Goal: Task Accomplishment & Management: Use online tool/utility

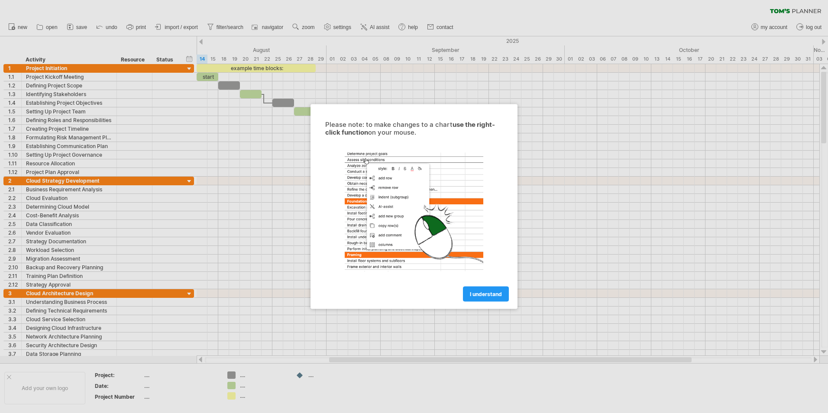
click at [496, 294] on span "I understand" at bounding box center [486, 294] width 32 height 6
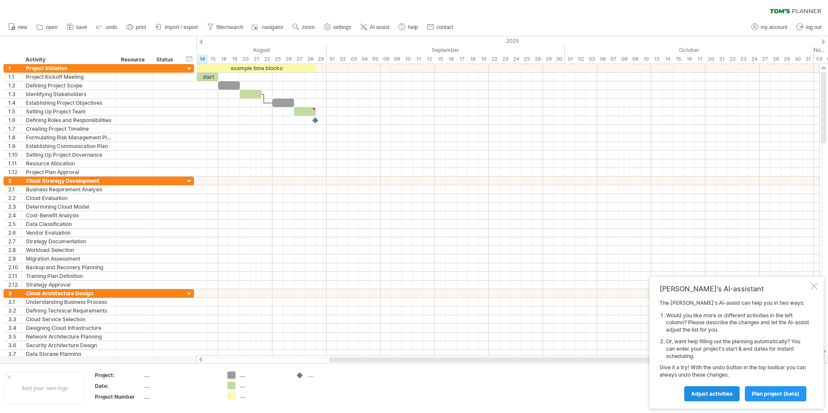
click at [711, 394] on span "Adjust activities" at bounding box center [712, 394] width 42 height 6
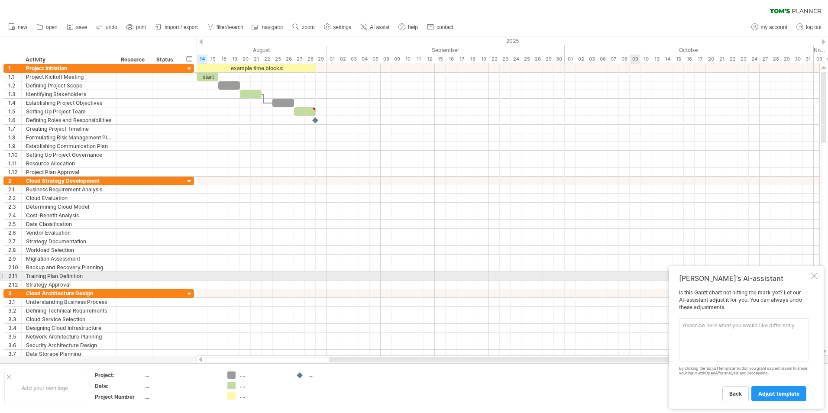
click at [816, 275] on div at bounding box center [814, 275] width 7 height 7
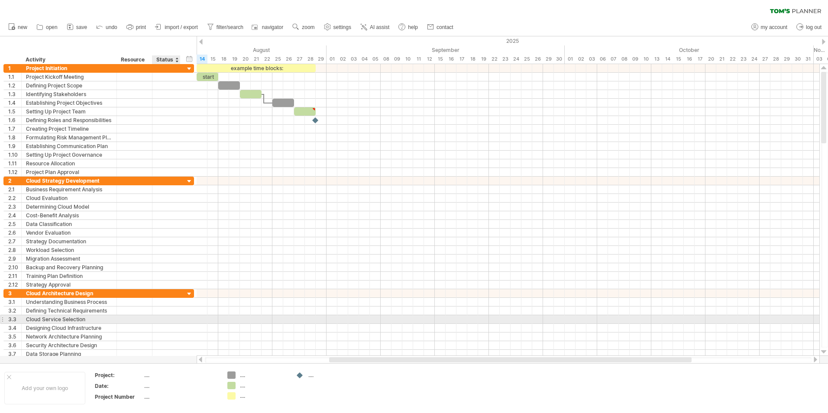
drag, startPoint x: 14, startPoint y: 39, endPoint x: 166, endPoint y: 323, distance: 322.1
click at [166, 323] on div "Trying to reach [DOMAIN_NAME] Connected again... 0% clear filter new 1" at bounding box center [414, 206] width 828 height 413
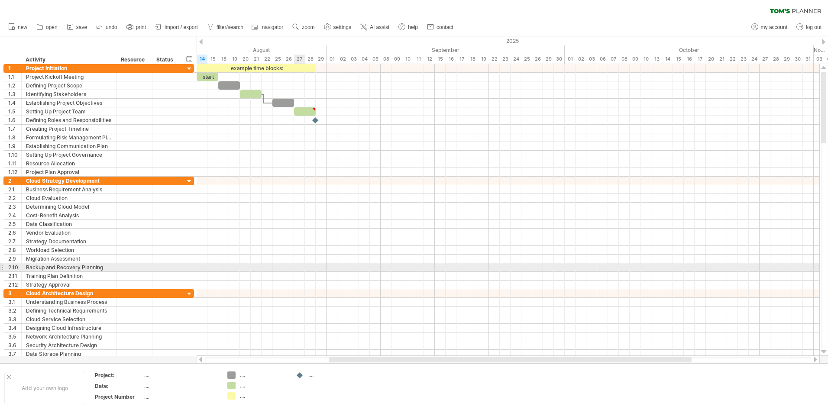
click at [295, 264] on div at bounding box center [508, 267] width 623 height 9
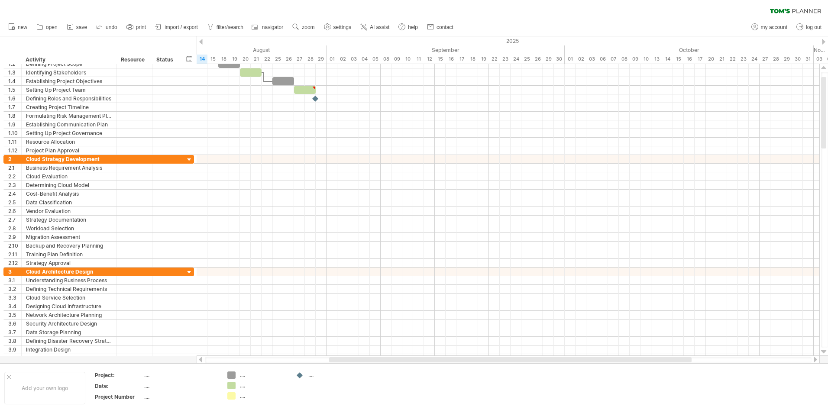
drag, startPoint x: 185, startPoint y: 26, endPoint x: 194, endPoint y: 34, distance: 12.0
click at [185, 26] on span "import / export" at bounding box center [181, 27] width 33 height 6
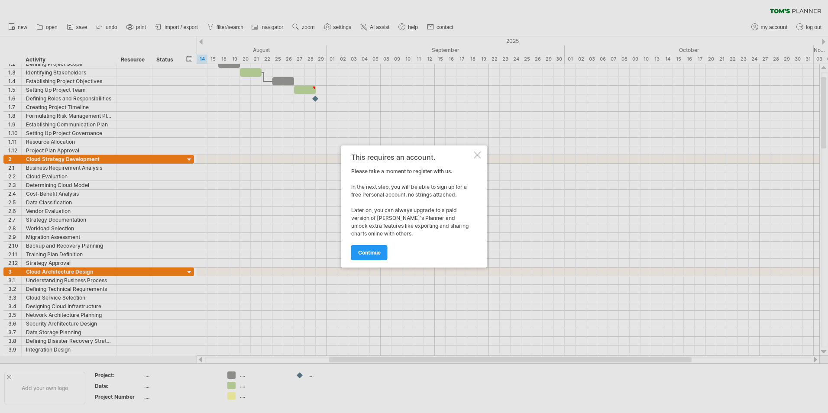
click at [362, 253] on span "continue" at bounding box center [369, 252] width 23 height 6
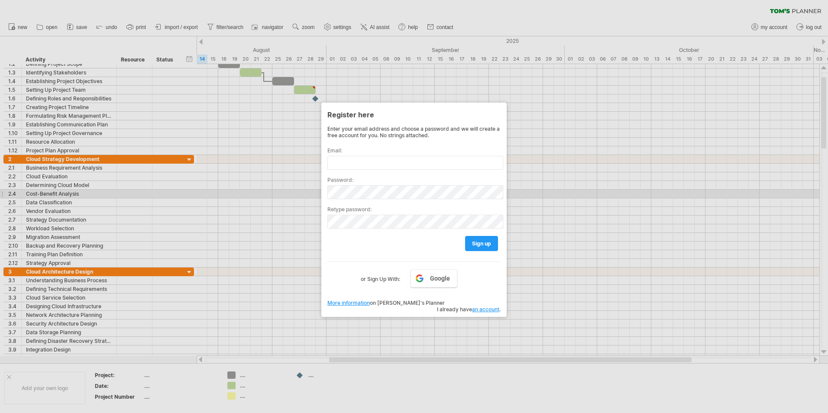
click at [609, 193] on div at bounding box center [414, 206] width 828 height 413
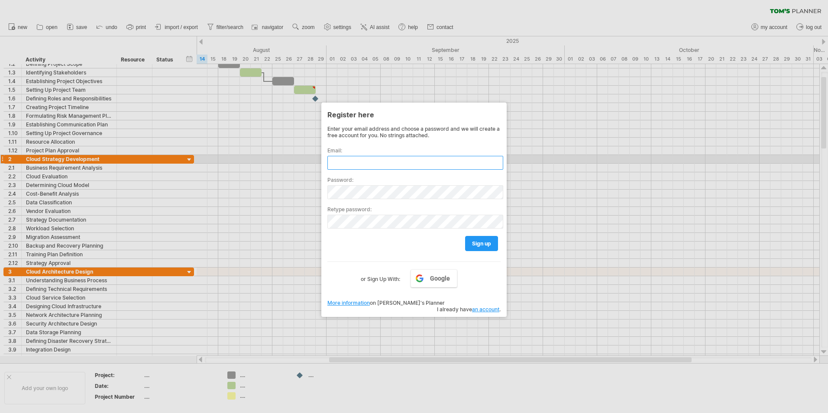
click at [363, 159] on input "text" at bounding box center [415, 163] width 176 height 14
click at [363, 160] on input "text" at bounding box center [415, 163] width 176 height 14
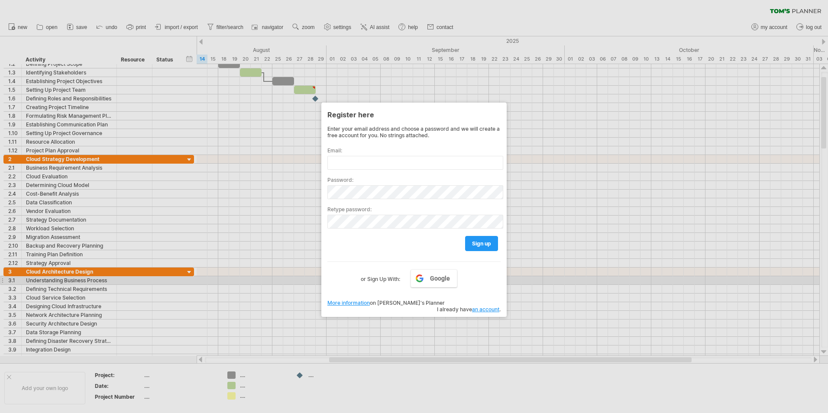
click at [386, 280] on label "or Sign Up With:" at bounding box center [380, 276] width 39 height 15
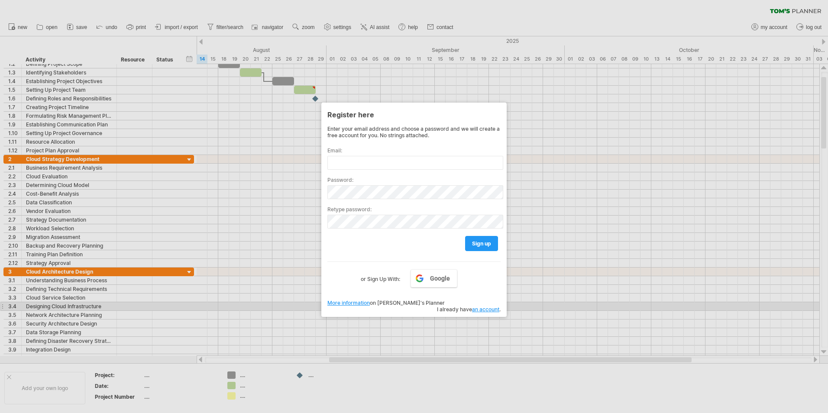
click at [489, 306] on link "an account" at bounding box center [485, 309] width 27 height 6
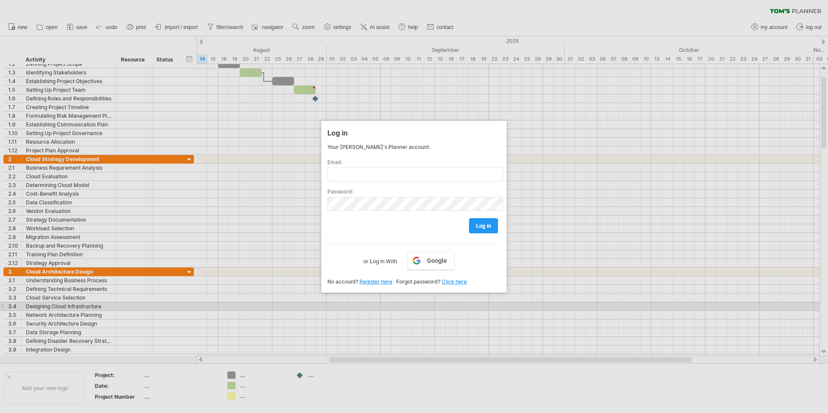
click at [438, 212] on div "log in" at bounding box center [413, 222] width 173 height 22
drag, startPoint x: 449, startPoint y: 250, endPoint x: 464, endPoint y: 287, distance: 39.6
click at [449, 251] on div "Google or Log in With" at bounding box center [413, 255] width 173 height 23
click at [389, 267] on div "Your [PERSON_NAME]'s Planner account: Email: Password: log in Google or Log in …" at bounding box center [413, 214] width 173 height 141
click at [420, 152] on div "Email:" at bounding box center [413, 166] width 173 height 29
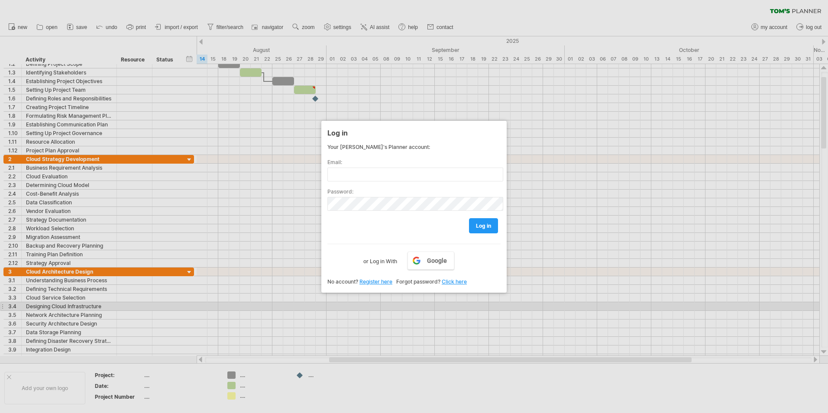
click at [200, 235] on div at bounding box center [414, 206] width 828 height 413
click at [334, 133] on div "Log in" at bounding box center [413, 133] width 173 height 16
click at [228, 28] on div at bounding box center [414, 206] width 828 height 413
drag, startPoint x: 52, startPoint y: 272, endPoint x: 48, endPoint y: 338, distance: 66.0
click at [48, 338] on div at bounding box center [414, 206] width 828 height 413
